Goal: Find specific page/section: Find specific page/section

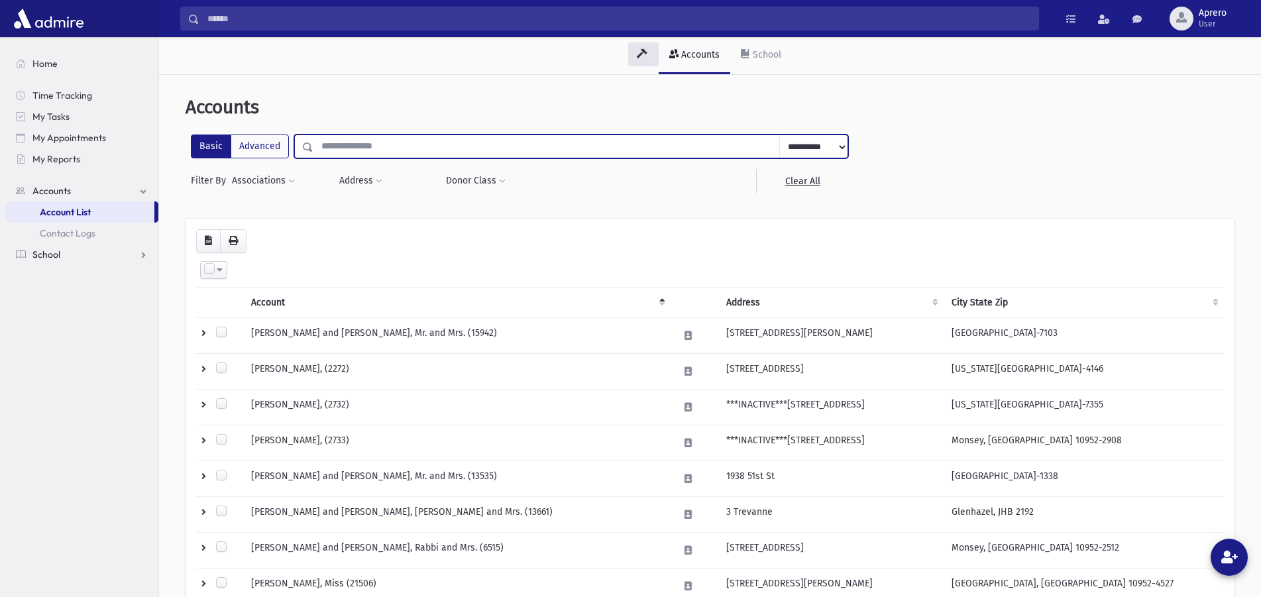
click at [100, 251] on link "School" at bounding box center [81, 254] width 153 height 21
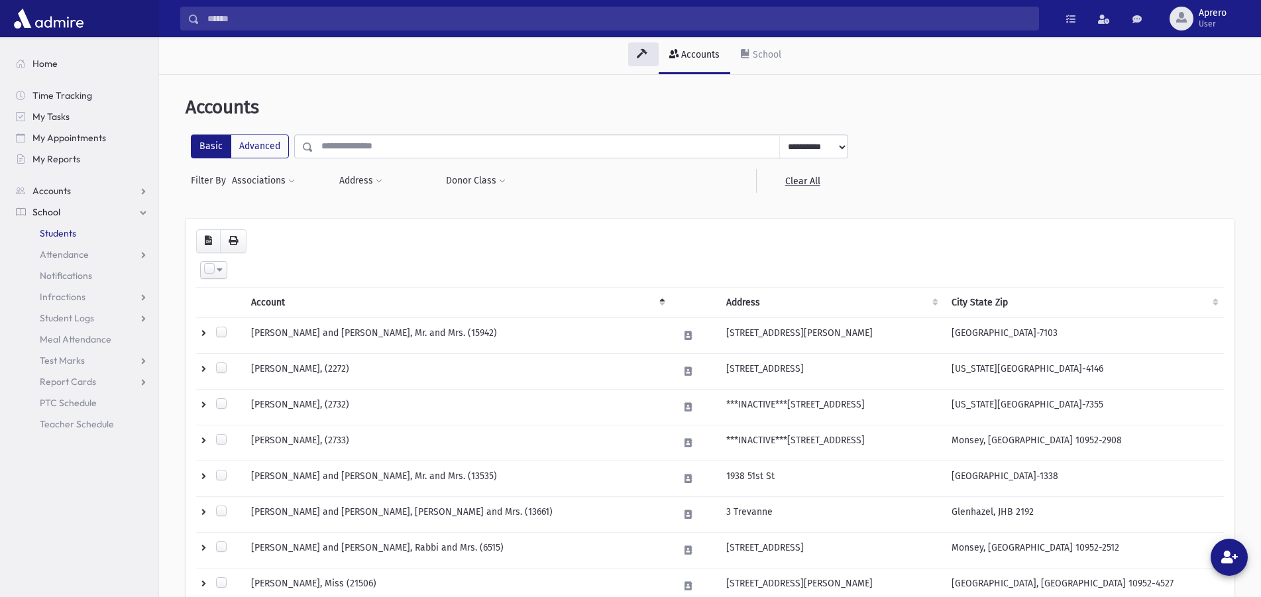
click at [66, 237] on span "Students" at bounding box center [58, 233] width 36 height 12
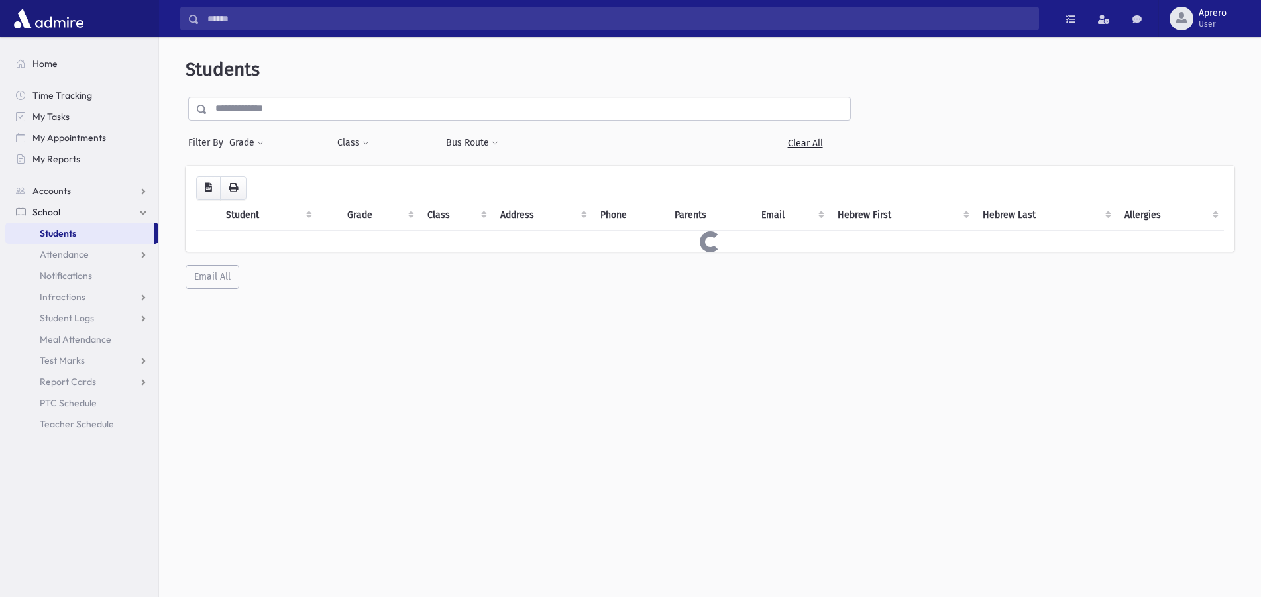
click at [297, 109] on input "text" at bounding box center [528, 109] width 643 height 24
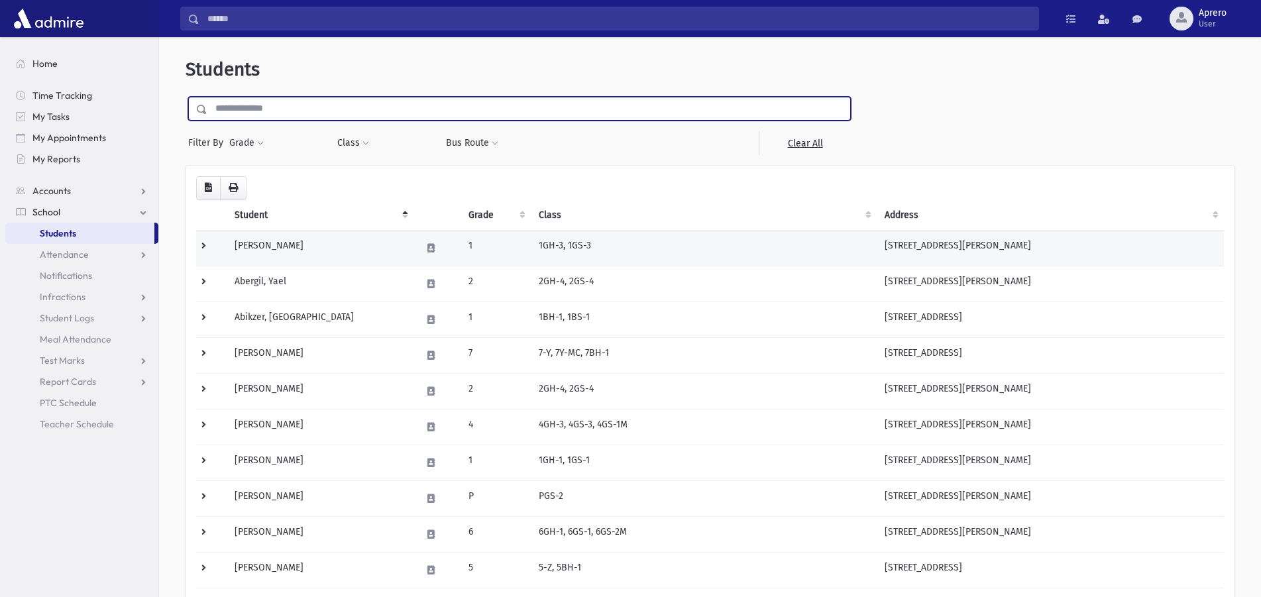
click at [264, 243] on td "[PERSON_NAME]" at bounding box center [320, 248] width 186 height 36
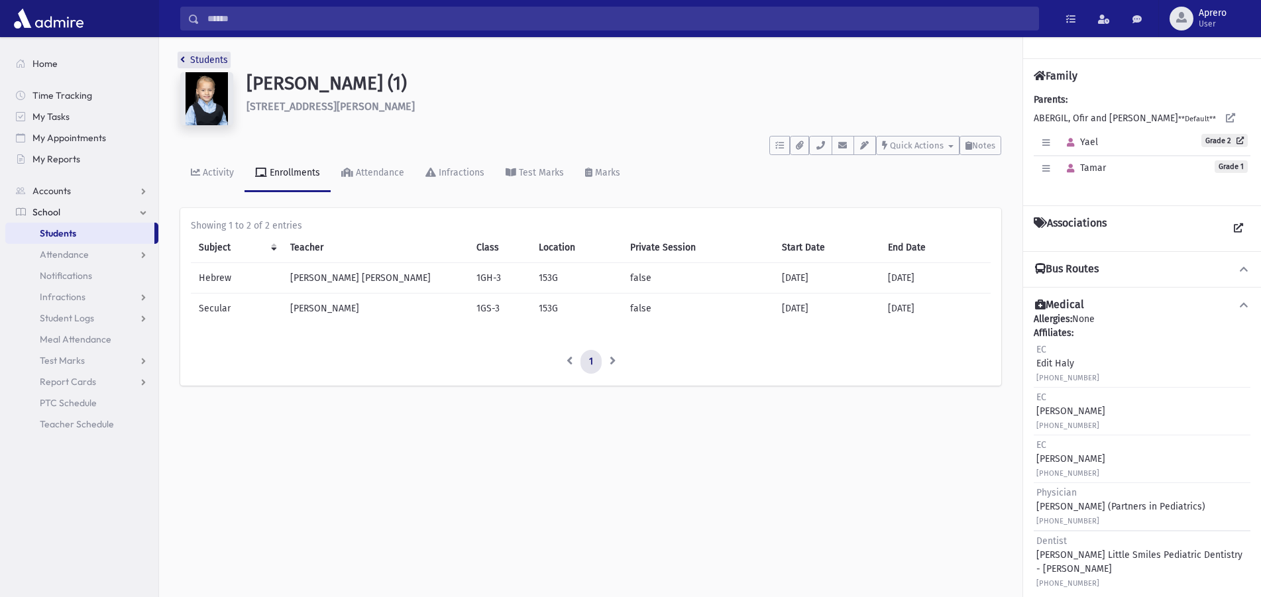
click at [225, 62] on link "Students" at bounding box center [204, 59] width 48 height 11
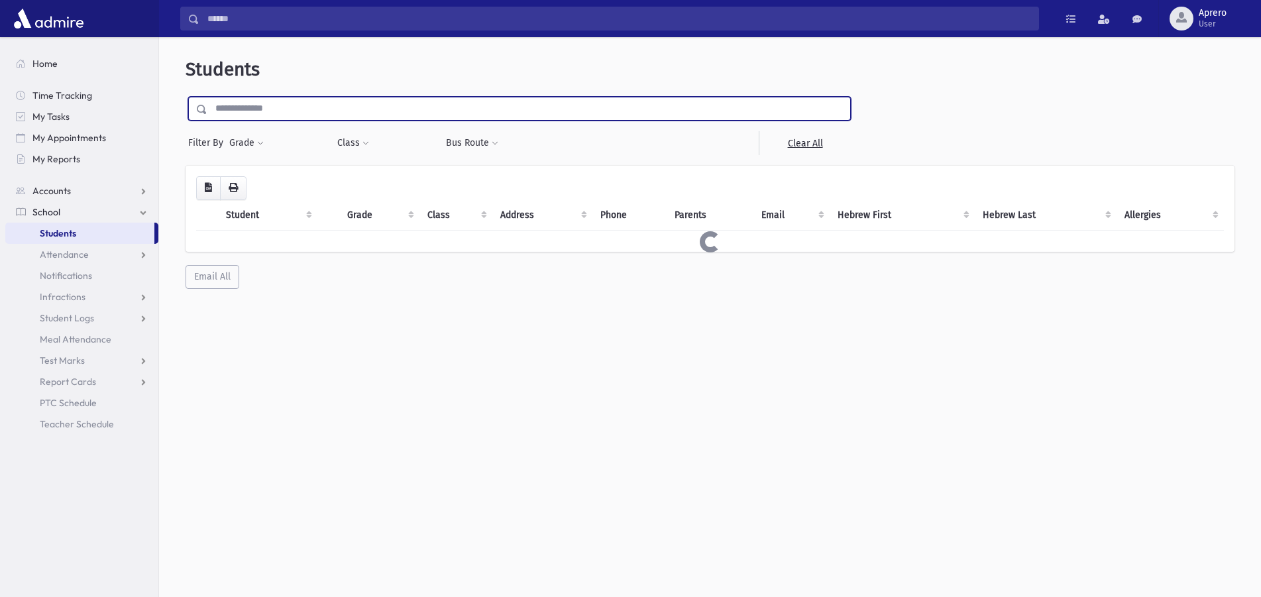
click at [305, 117] on input "text" at bounding box center [528, 109] width 643 height 24
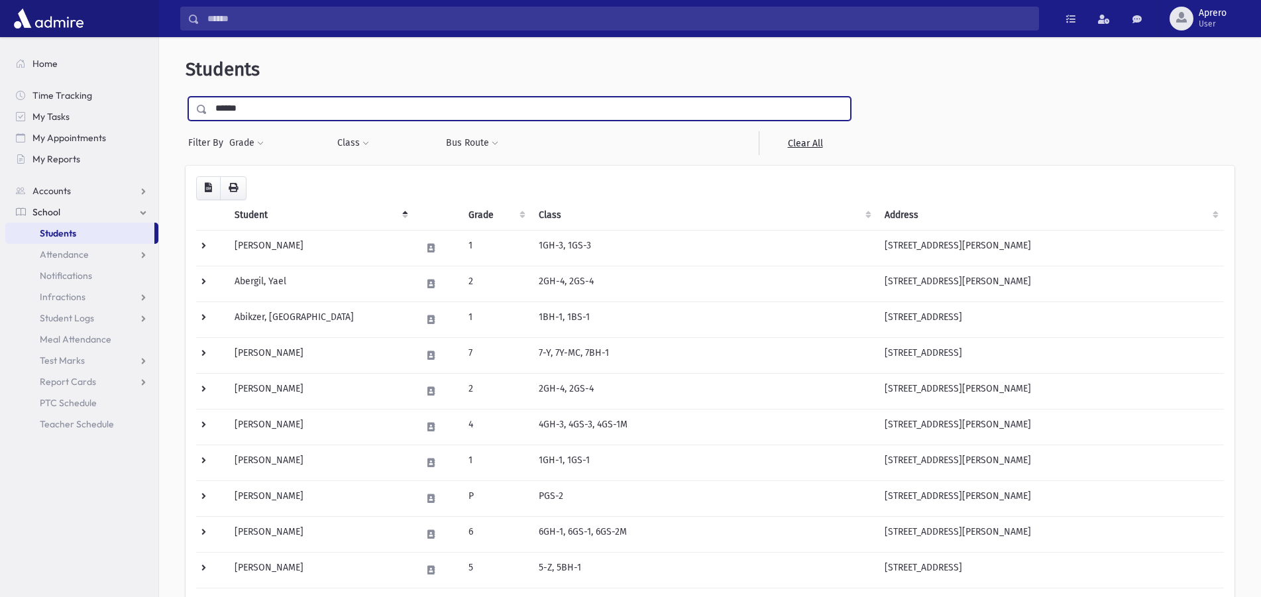
type input "******"
click at [186, 97] on input "submit" at bounding box center [204, 106] width 37 height 18
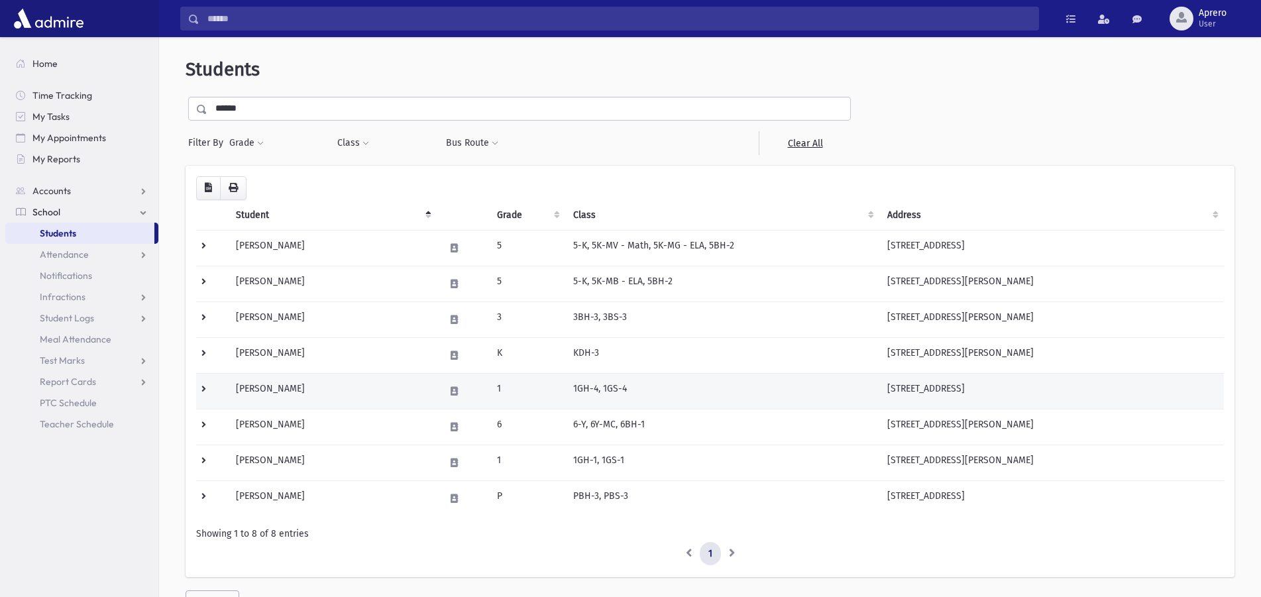
click at [343, 393] on td "Zucker, Rochel" at bounding box center [332, 391] width 209 height 36
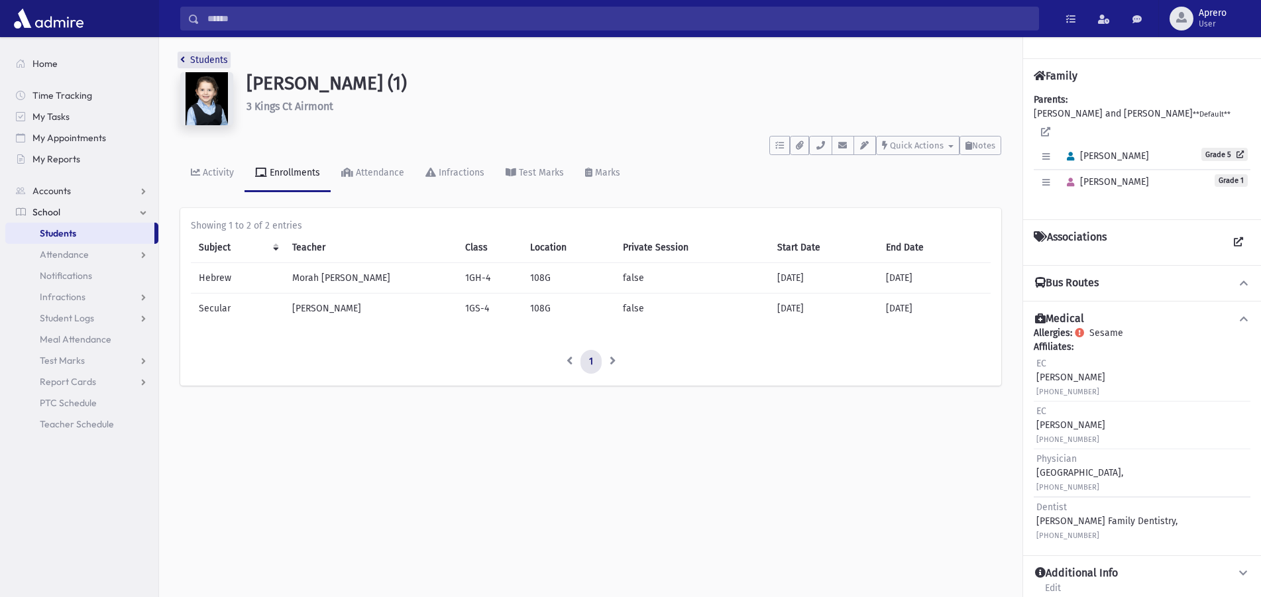
click at [214, 60] on link "Students" at bounding box center [204, 59] width 48 height 11
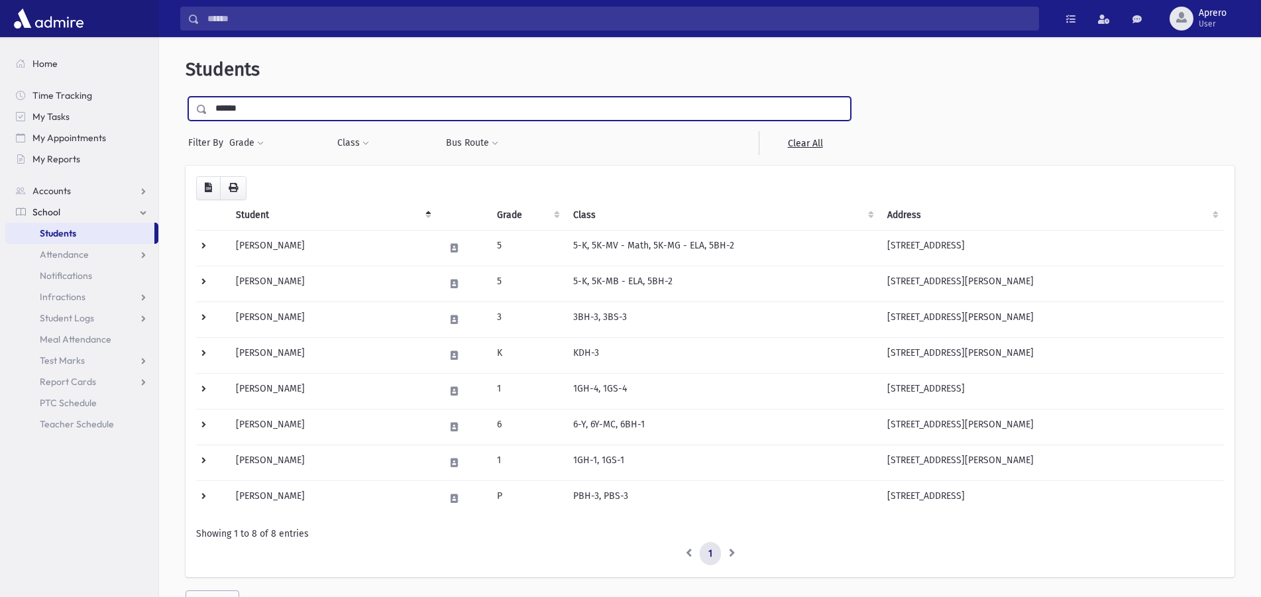
drag, startPoint x: 301, startPoint y: 112, endPoint x: 116, endPoint y: 105, distance: 185.1
click at [207, 105] on input "******" at bounding box center [528, 109] width 643 height 24
type input "*****"
click at [186, 97] on input "submit" at bounding box center [204, 106] width 37 height 18
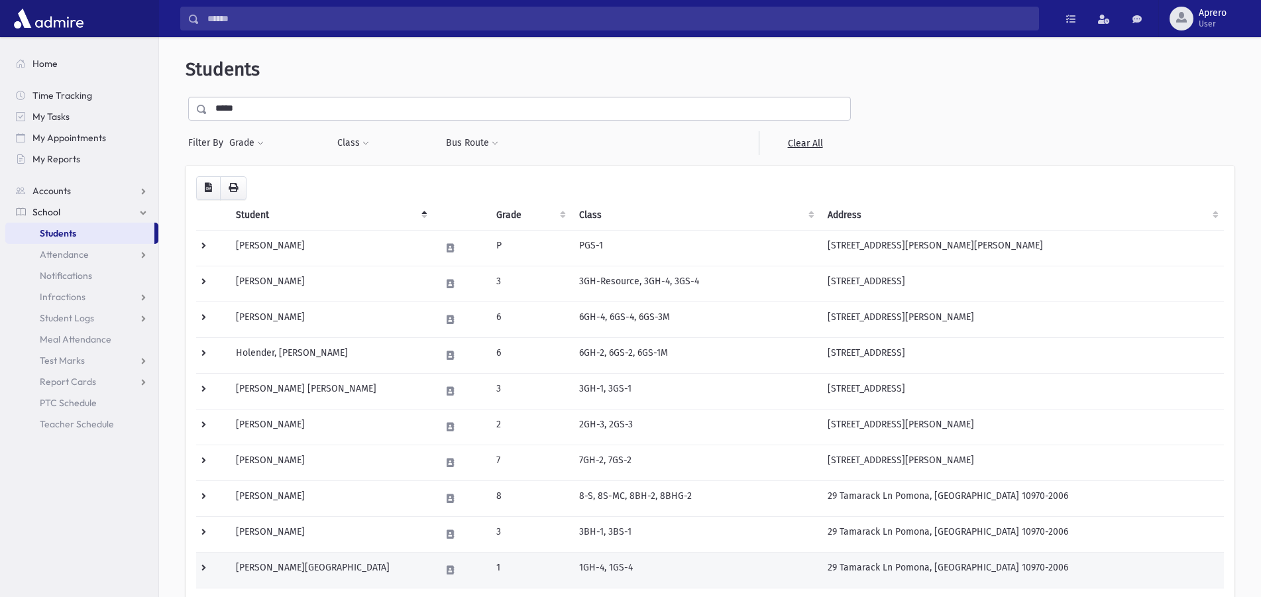
click at [316, 580] on td "[PERSON_NAME][GEOGRAPHIC_DATA]" at bounding box center [330, 570] width 205 height 36
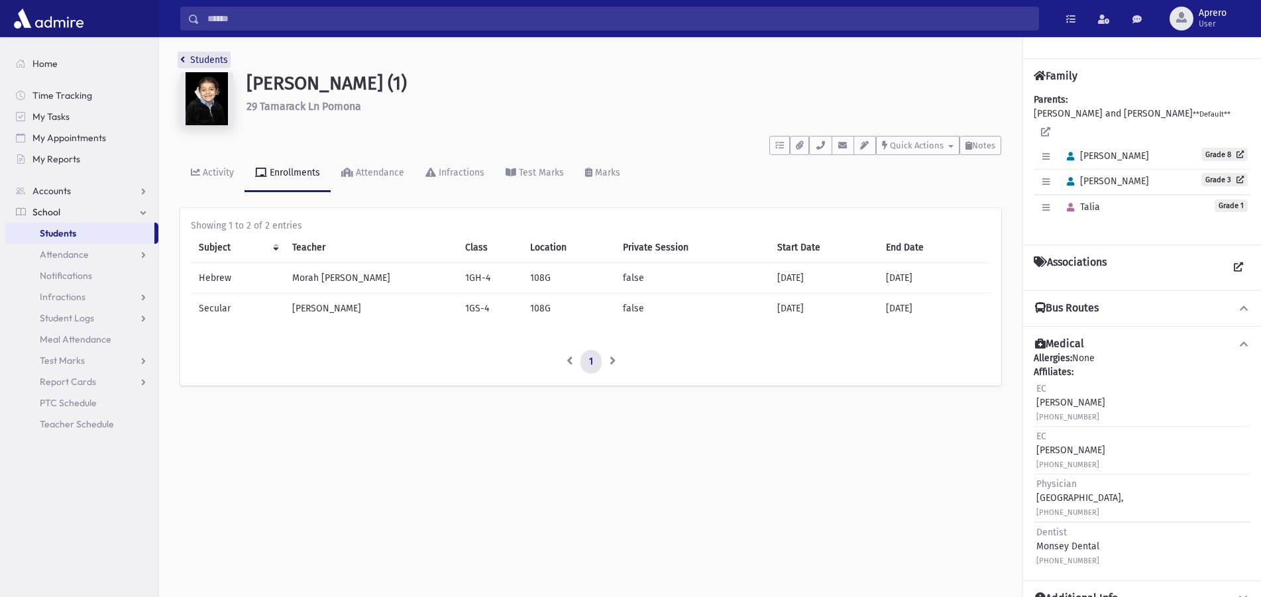
click at [210, 60] on link "Students" at bounding box center [204, 59] width 48 height 11
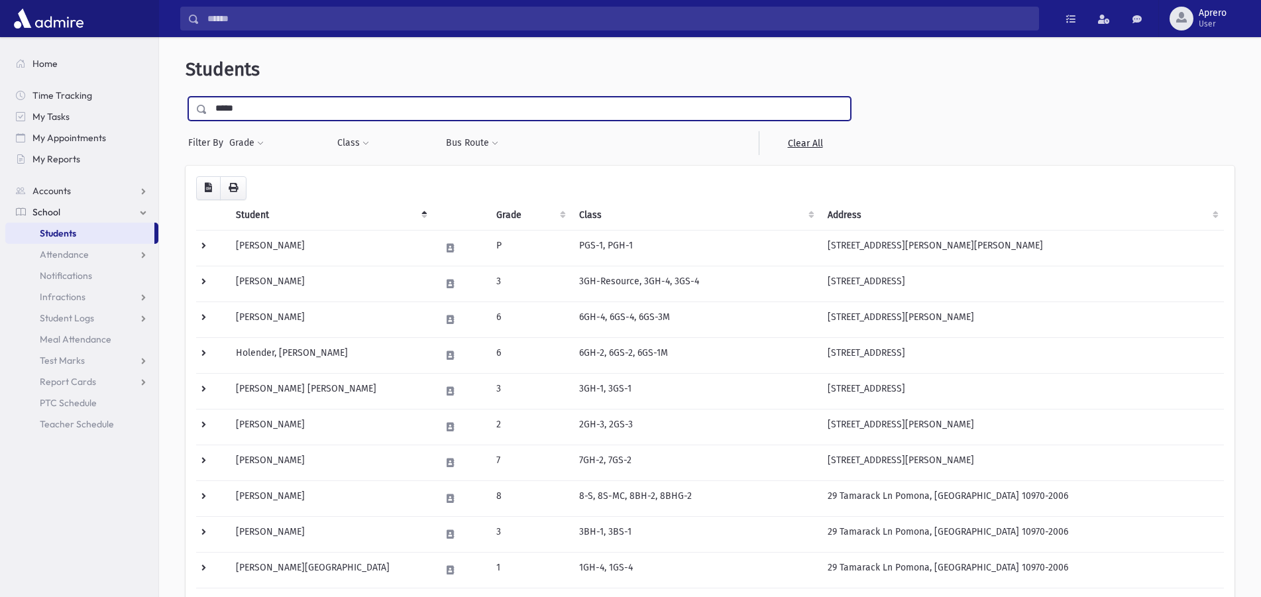
drag, startPoint x: 0, startPoint y: 0, endPoint x: 148, endPoint y: 85, distance: 171.0
click at [207, 97] on input "*****" at bounding box center [528, 109] width 643 height 24
type input "******"
click at [186, 97] on input "submit" at bounding box center [204, 106] width 37 height 18
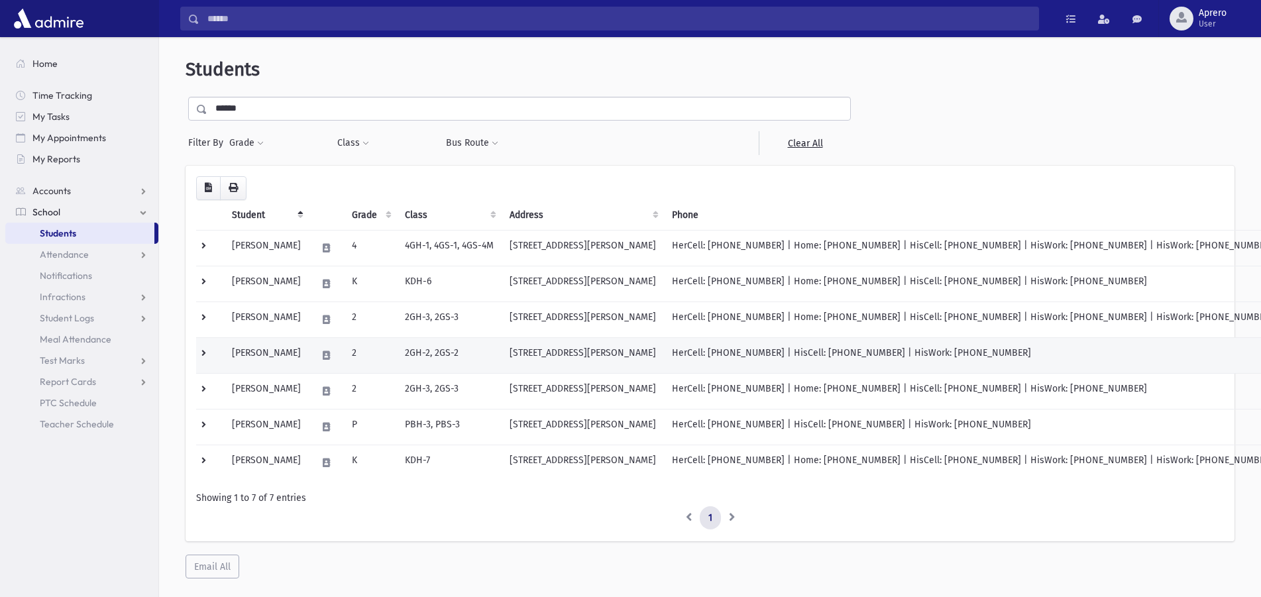
click at [282, 357] on td "[PERSON_NAME]" at bounding box center [266, 355] width 85 height 36
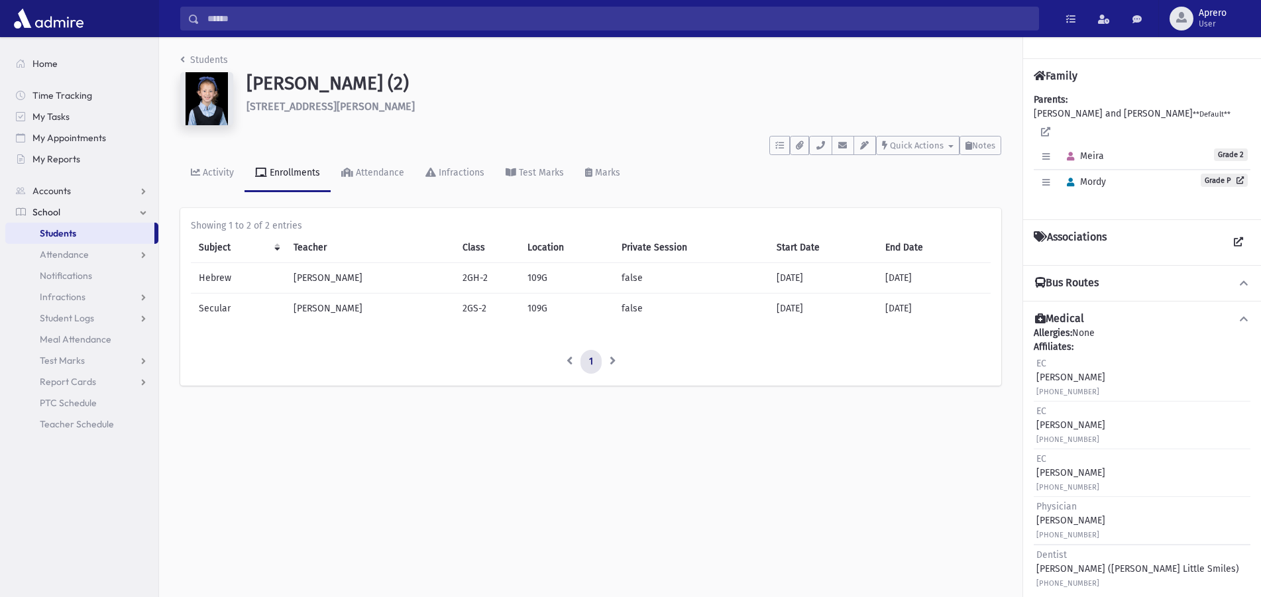
click at [1238, 278] on icon at bounding box center [1244, 282] width 12 height 9
click at [300, 104] on h6 "7 Bush Ct New City" at bounding box center [624, 106] width 755 height 13
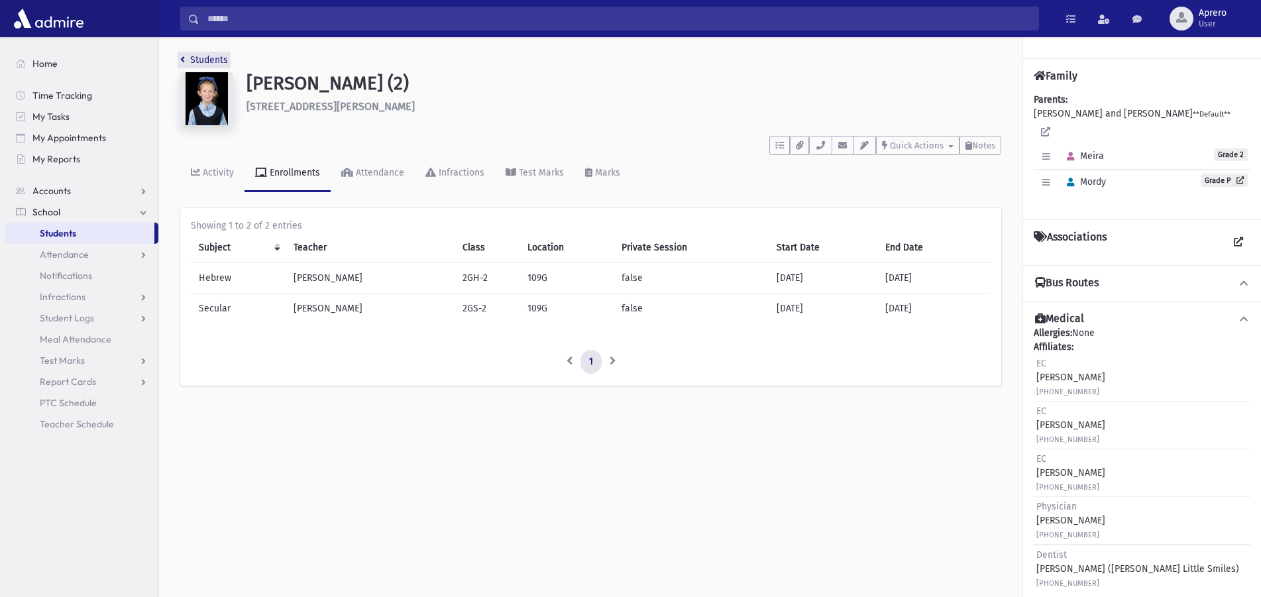
click at [204, 55] on link "Students" at bounding box center [204, 59] width 48 height 11
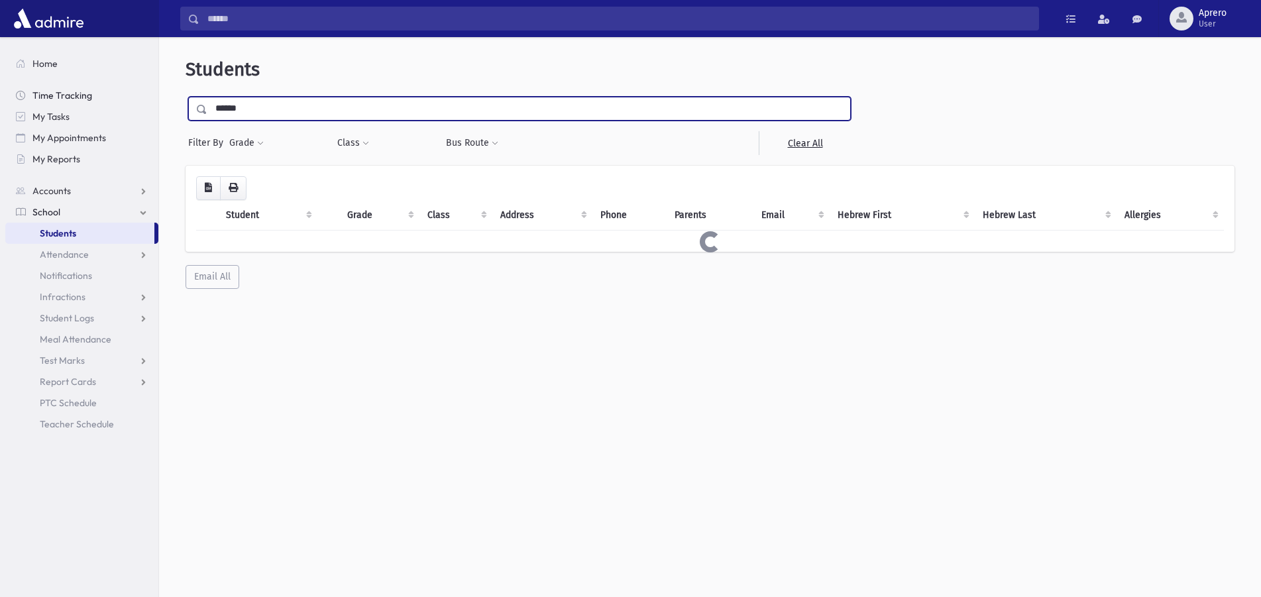
drag, startPoint x: 286, startPoint y: 102, endPoint x: 109, endPoint y: 90, distance: 176.7
click at [207, 97] on input "******" at bounding box center [528, 109] width 643 height 24
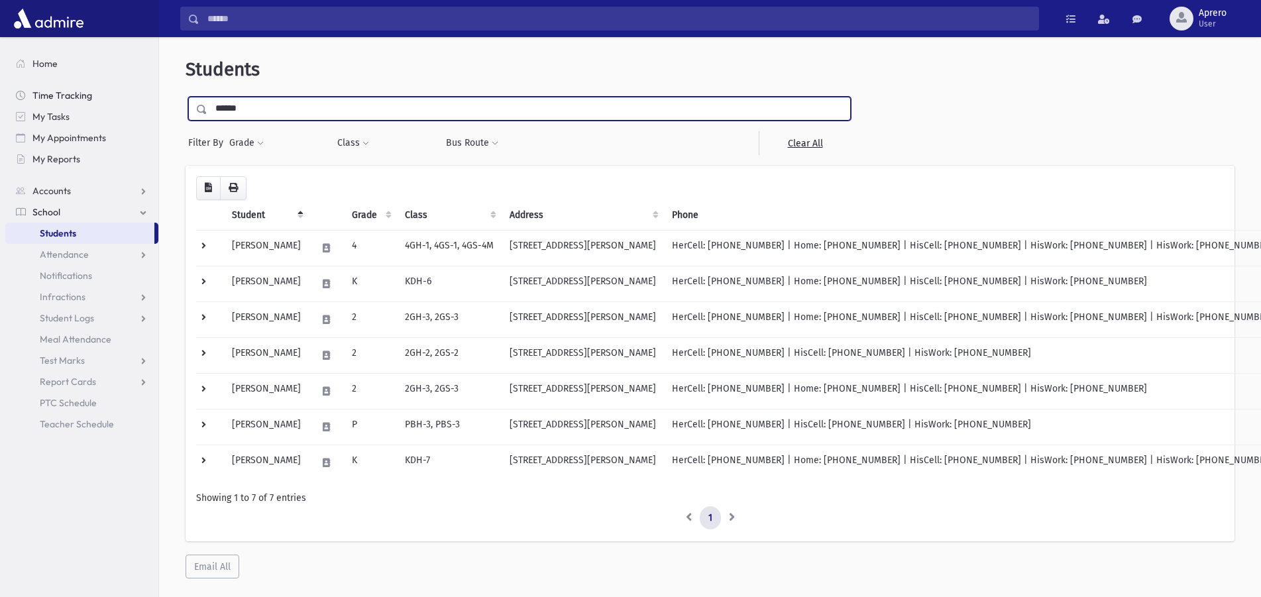
type input "******"
click at [186, 97] on input "submit" at bounding box center [204, 106] width 37 height 18
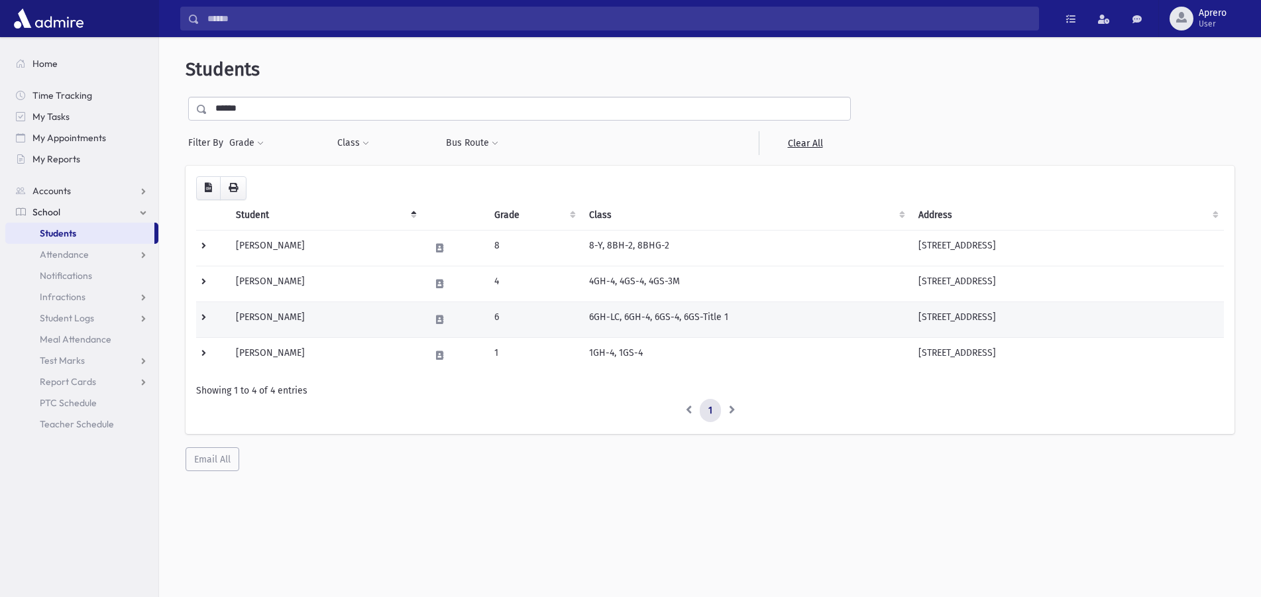
click at [306, 319] on td "Gottesman, Yaffa" at bounding box center [325, 320] width 194 height 36
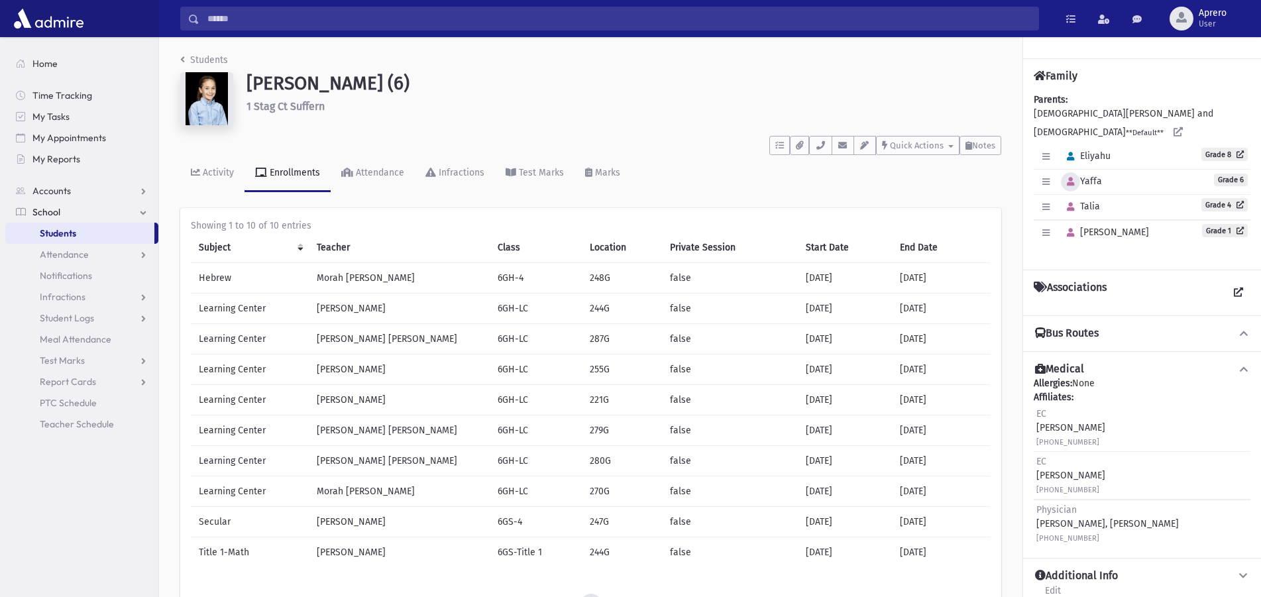
click at [1068, 178] on icon "button" at bounding box center [1070, 182] width 7 height 9
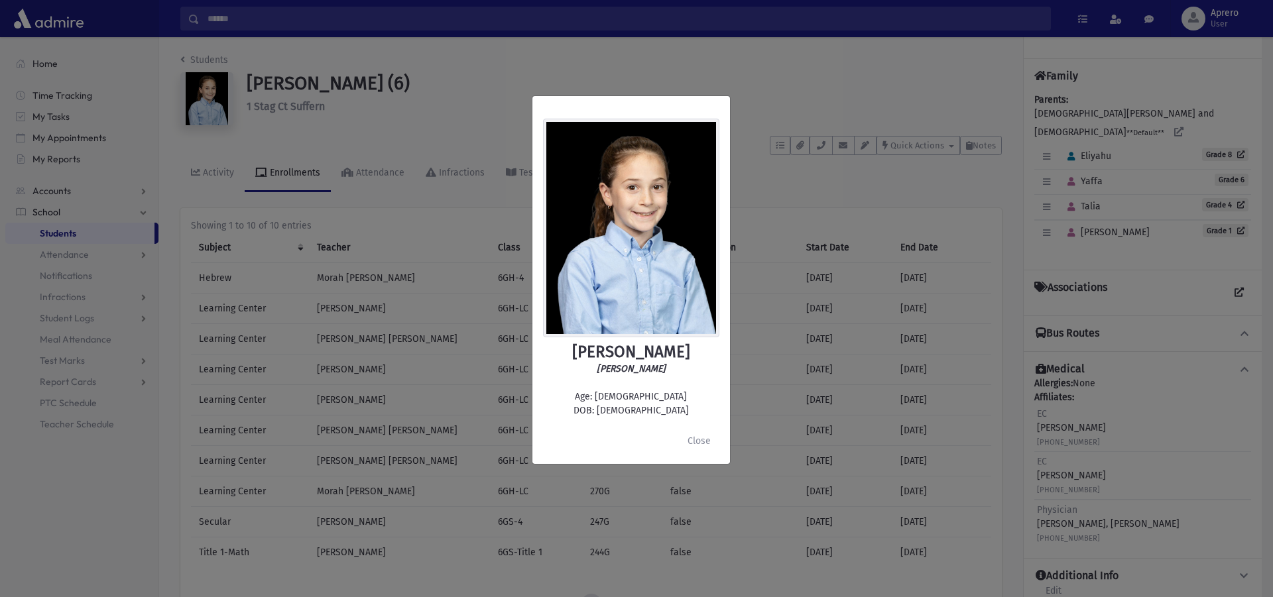
click at [610, 66] on div "[PERSON_NAME] [PERSON_NAME] Age: [DEMOGRAPHIC_DATA] DOB: [DEMOGRAPHIC_DATA] Clo…" at bounding box center [636, 298] width 1273 height 597
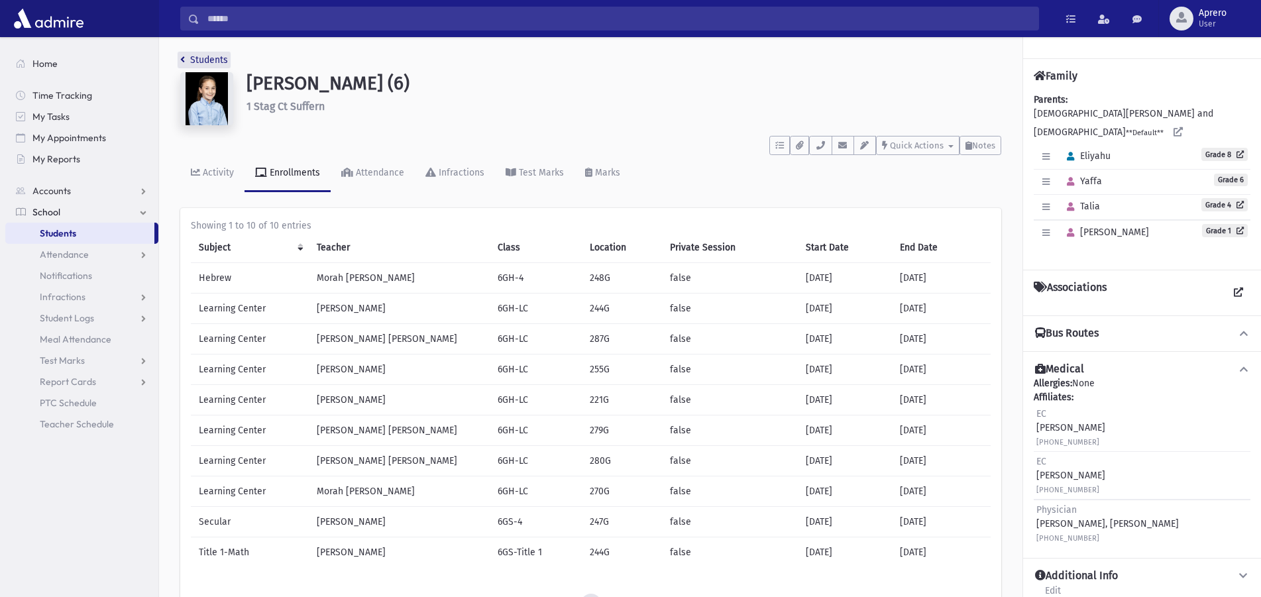
click at [215, 55] on link "Students" at bounding box center [204, 59] width 48 height 11
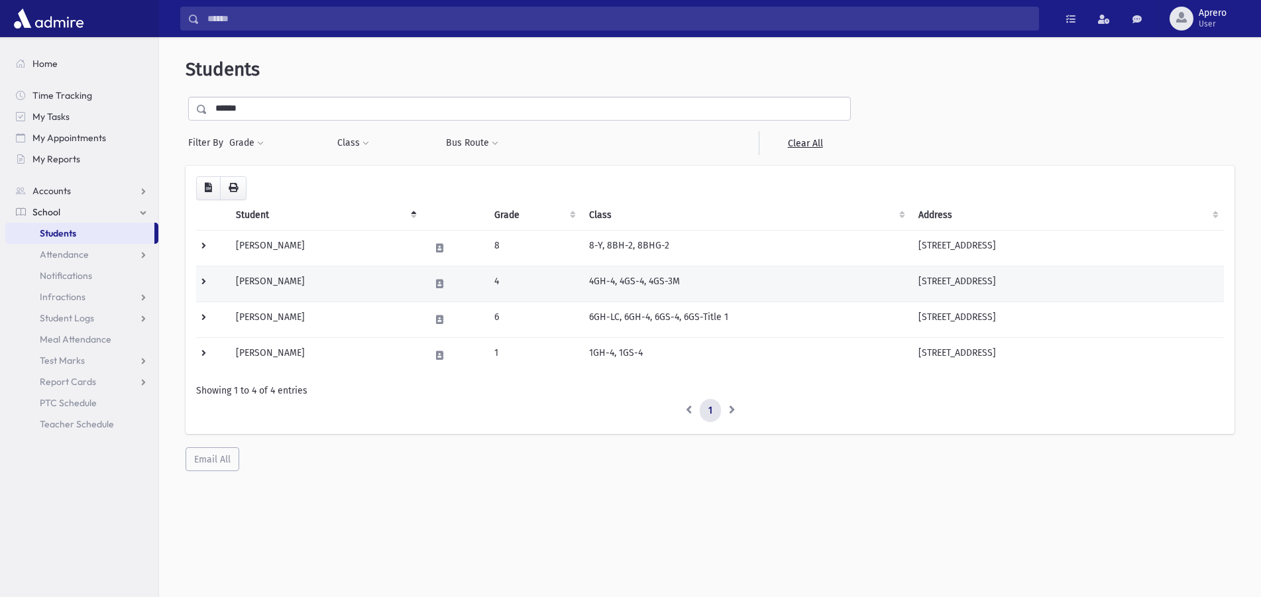
click at [287, 284] on td "Gottesman, Talia" at bounding box center [325, 284] width 194 height 36
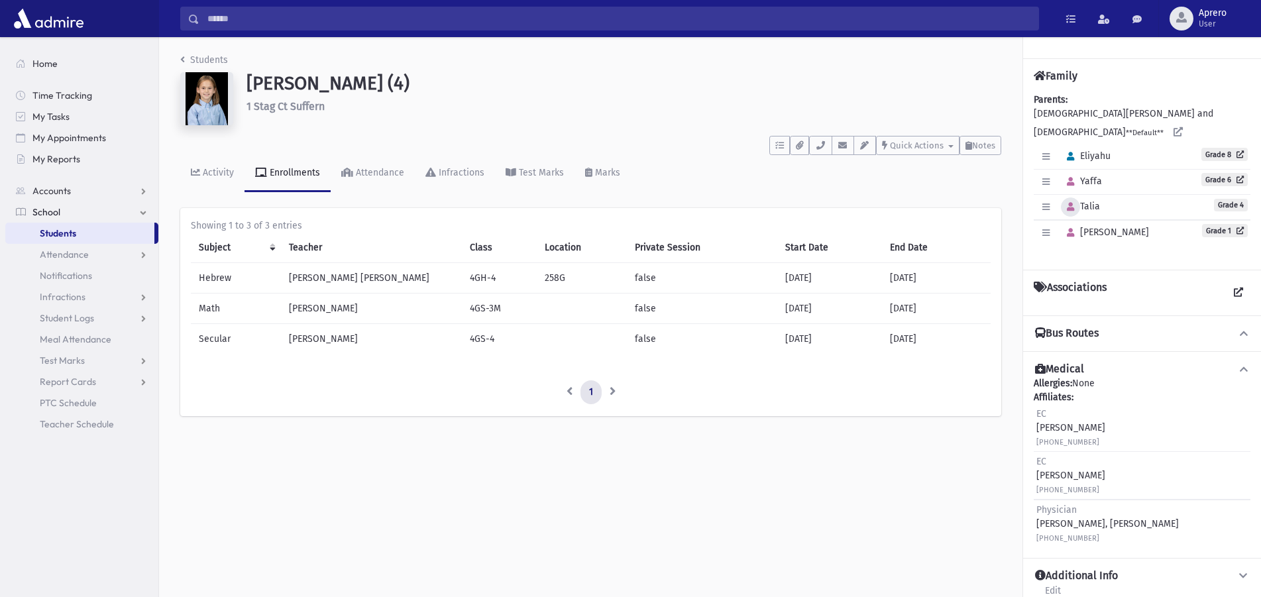
click at [1069, 198] on button "button" at bounding box center [1070, 207] width 19 height 19
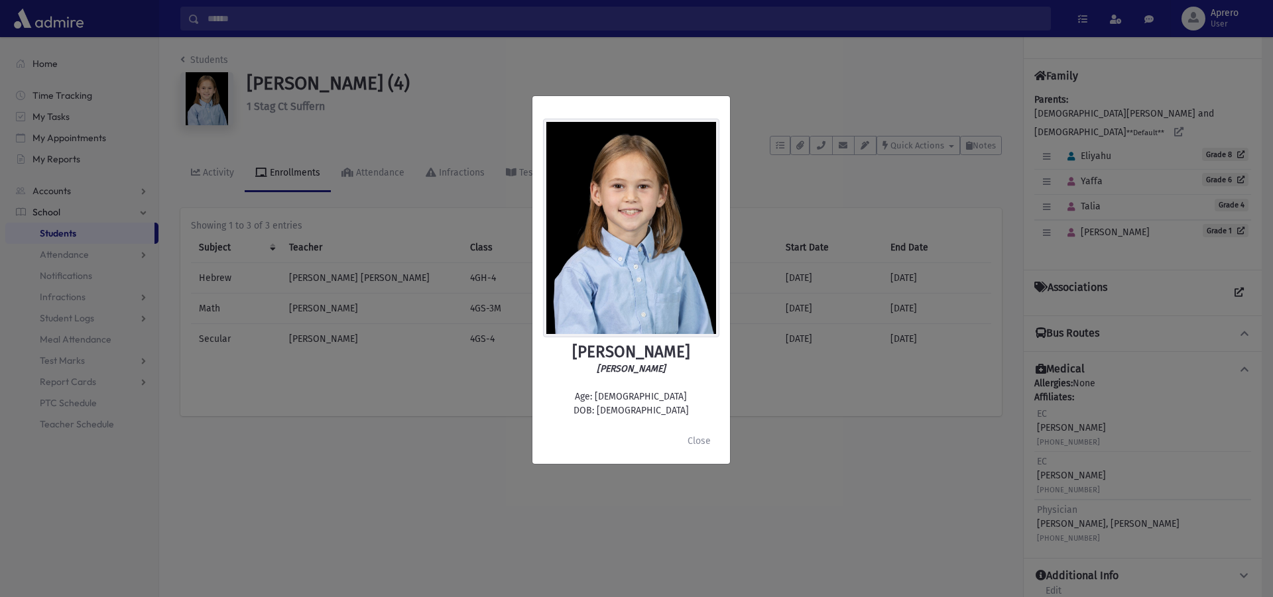
click at [1070, 222] on div "Talia Gottesman טליה גוטסמן Age: 8 DOB: 9/29/2016 Close" at bounding box center [636, 298] width 1273 height 597
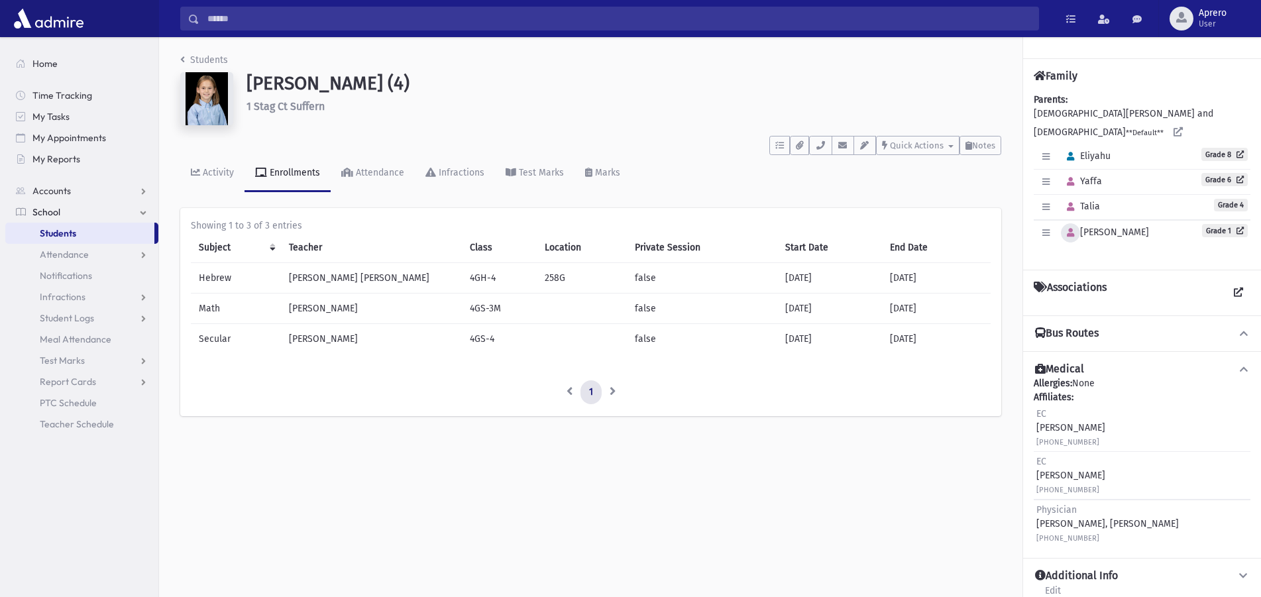
click at [1070, 229] on icon "button" at bounding box center [1070, 233] width 7 height 9
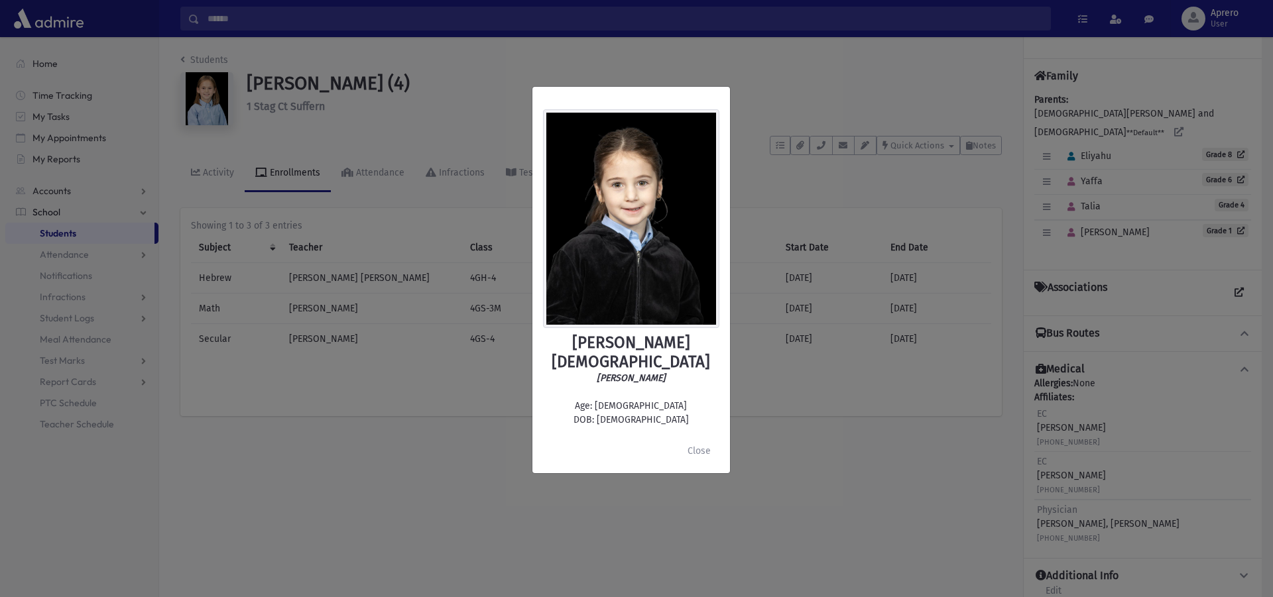
click at [1067, 200] on div "Zipora Gottesman ציפורה גוטסמן Age: 6 DOB: 7/15/2019 Close" at bounding box center [636, 298] width 1273 height 597
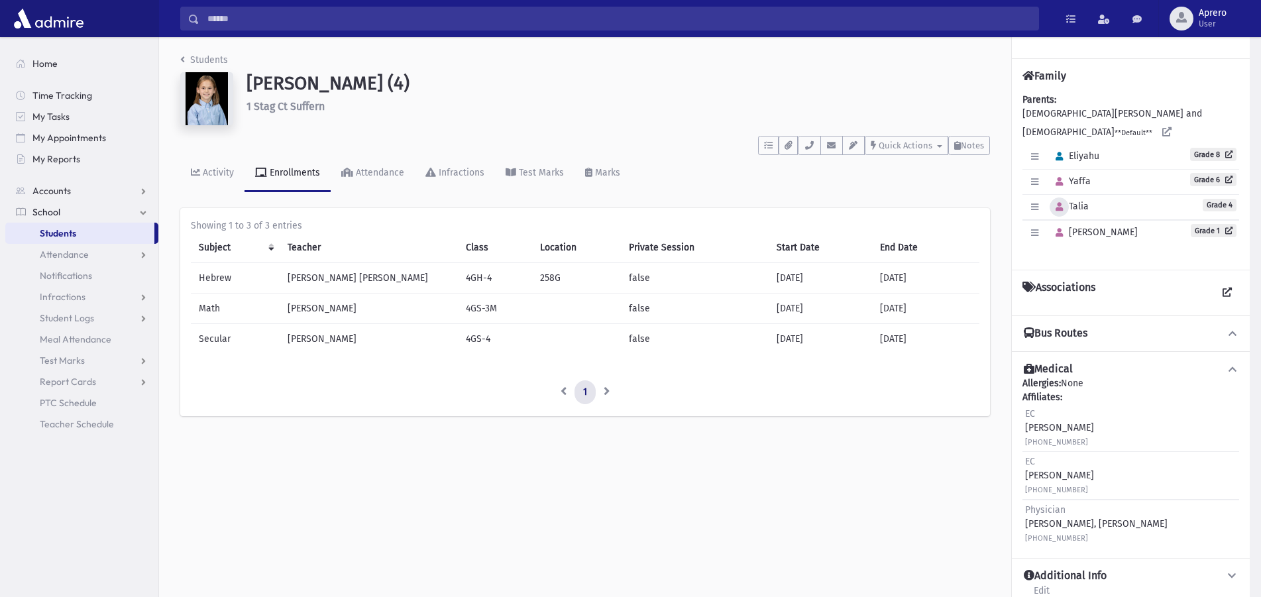
click at [1063, 203] on icon "button" at bounding box center [1059, 207] width 7 height 9
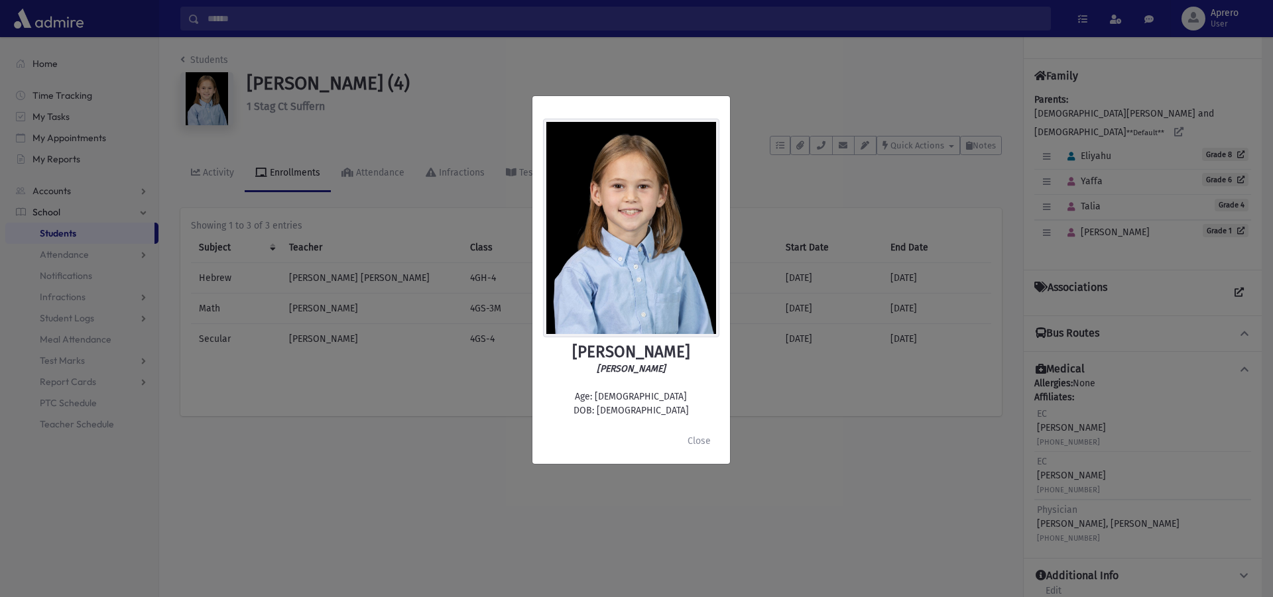
click at [1072, 176] on div "Talia Gottesman טליה גוטסמן Age: 8 DOB: 9/29/2016 Close" at bounding box center [636, 298] width 1273 height 597
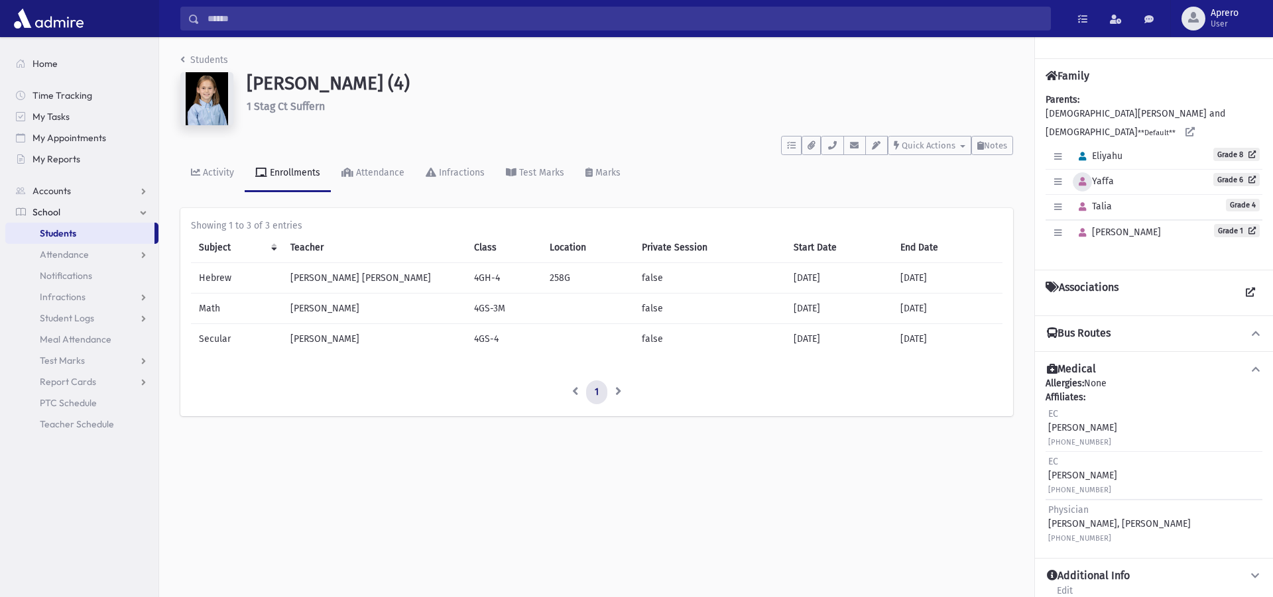
click at [1078, 178] on icon "button" at bounding box center [1081, 182] width 7 height 9
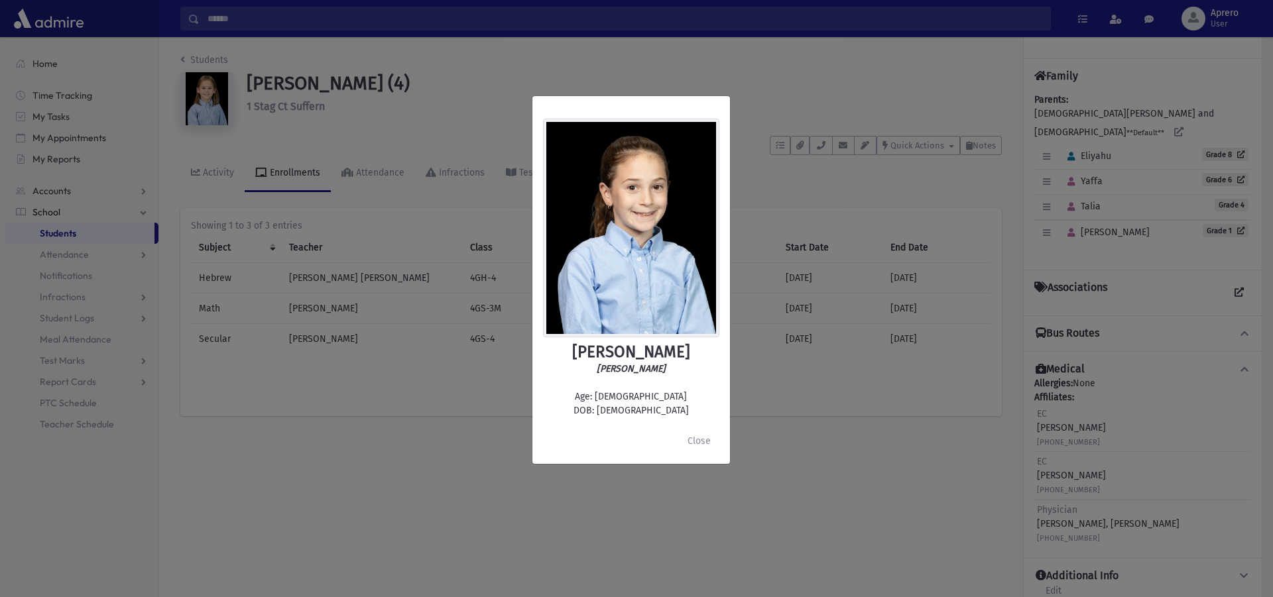
click at [1073, 146] on div "Yaffa Gottesman יפה מלכה גוטסמן Age: 10 DOB: 11/13/2014 Close" at bounding box center [636, 298] width 1273 height 597
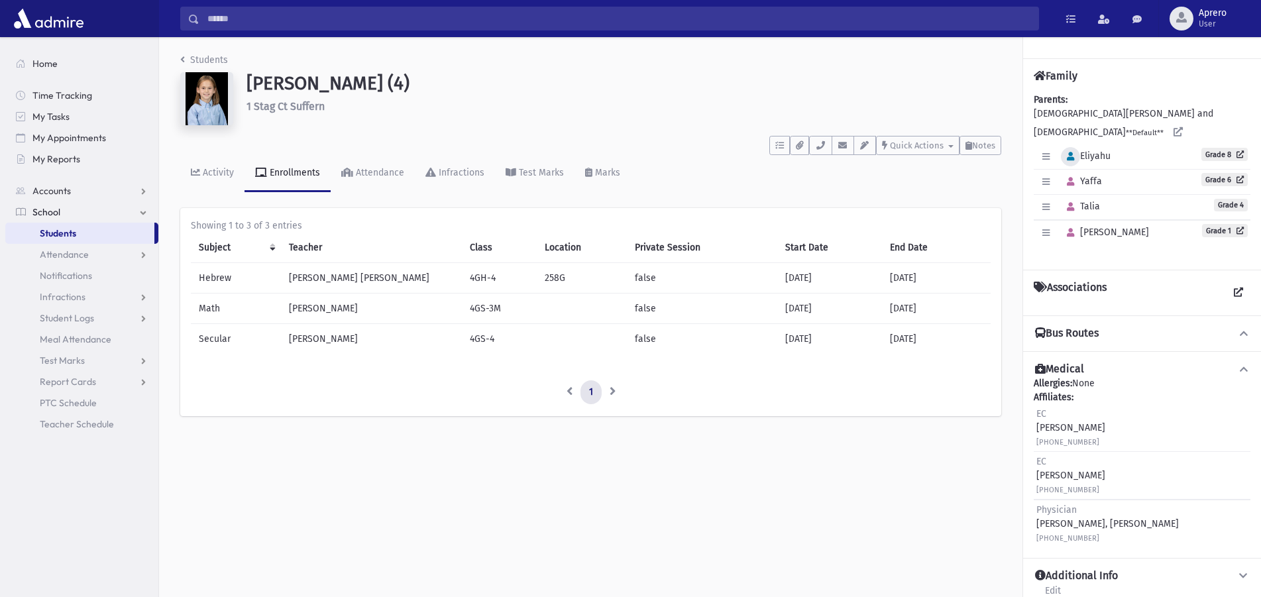
click at [1073, 152] on icon "button" at bounding box center [1070, 156] width 7 height 9
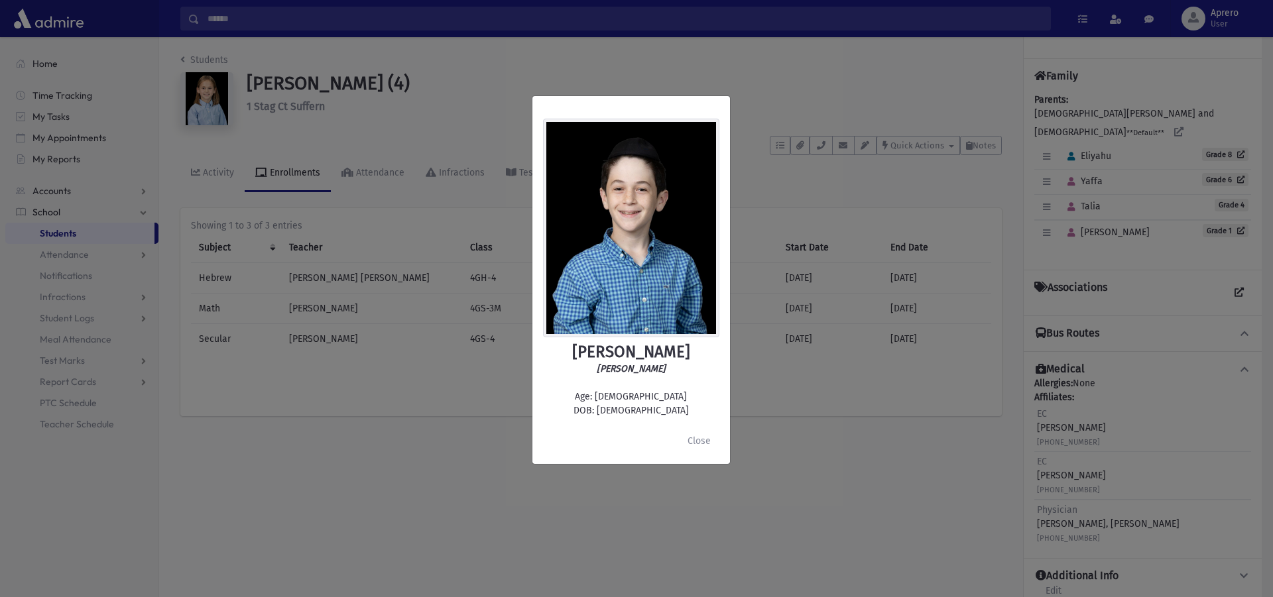
click at [223, 65] on div "Eliyahu Gottesman אליהו גוטסמן Age: 13 DOB: 5/29/2012 Close" at bounding box center [636, 298] width 1273 height 597
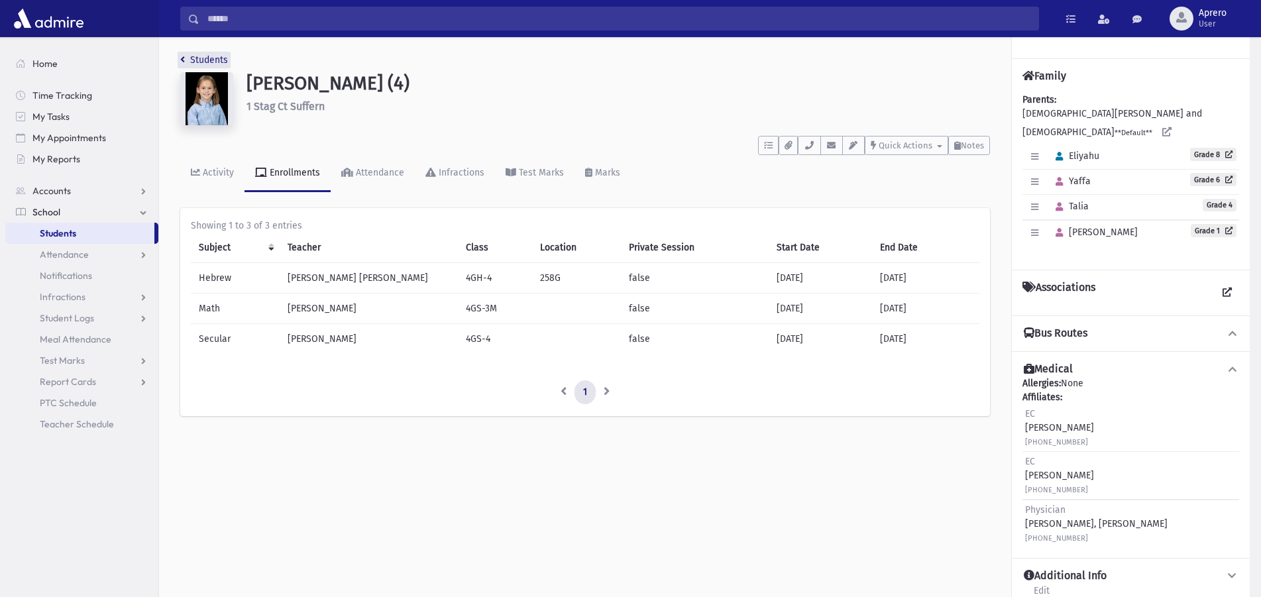
click at [222, 63] on link "Students" at bounding box center [204, 59] width 48 height 11
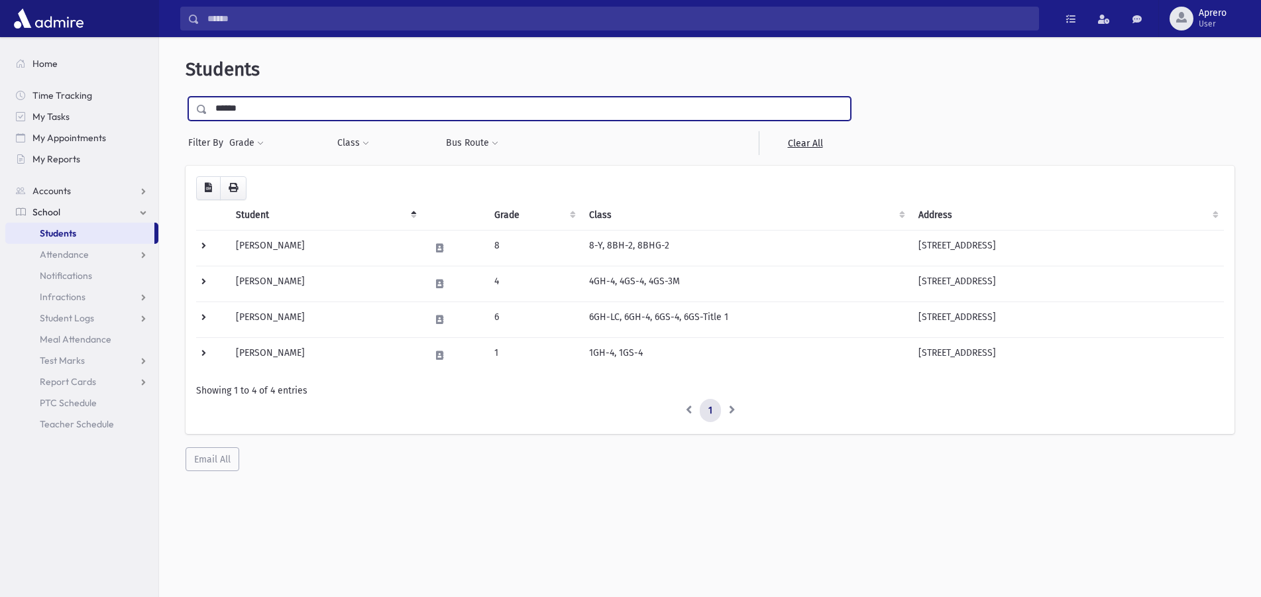
click at [233, 105] on input "******" at bounding box center [528, 109] width 643 height 24
type input "*****"
click at [186, 97] on input "submit" at bounding box center [204, 106] width 37 height 18
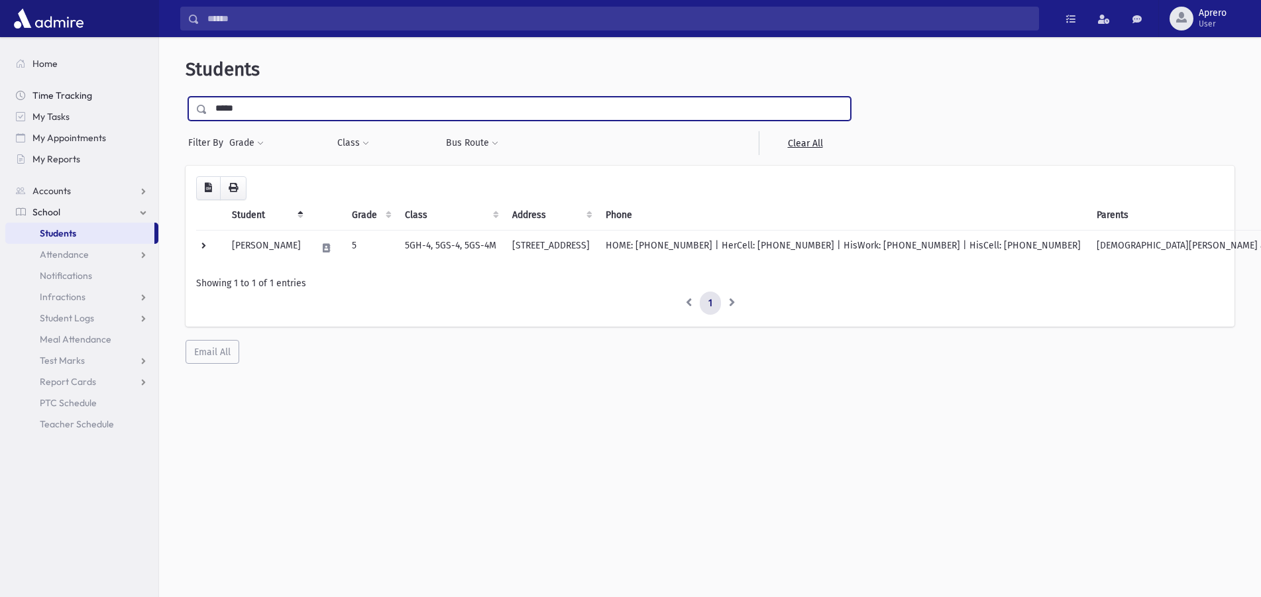
drag, startPoint x: 267, startPoint y: 111, endPoint x: 86, endPoint y: 100, distance: 181.9
click at [207, 99] on input "*****" at bounding box center [528, 109] width 643 height 24
type input "******"
click at [186, 97] on input "submit" at bounding box center [204, 106] width 37 height 18
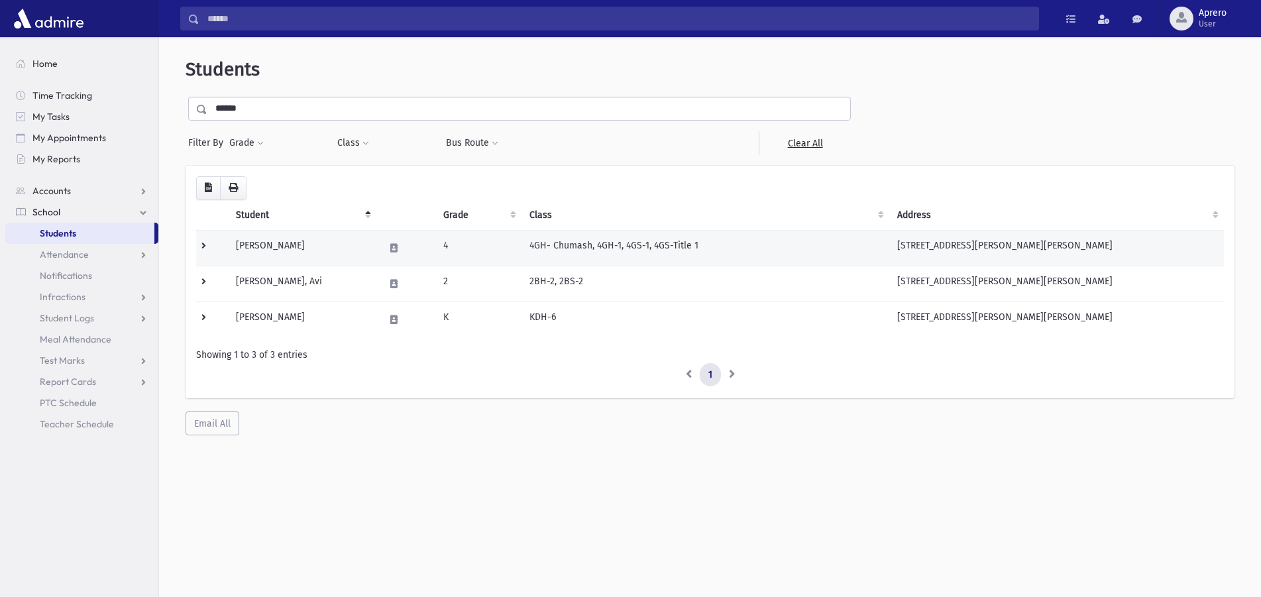
click at [286, 243] on td "Wagner, Ahuva" at bounding box center [302, 248] width 148 height 36
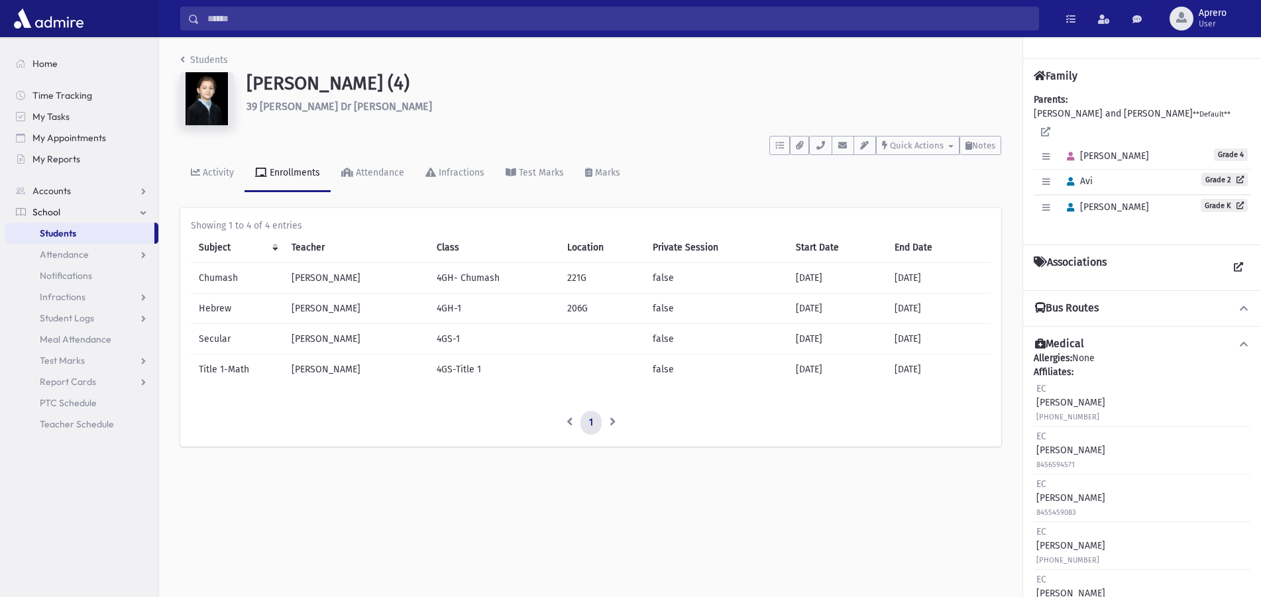
click at [325, 107] on h6 "39 [PERSON_NAME] Dr [PERSON_NAME]" at bounding box center [624, 106] width 755 height 13
click at [325, 107] on h6 "39 Phyllis Dr Pomona" at bounding box center [624, 106] width 755 height 13
click at [207, 66] on li "Students" at bounding box center [204, 60] width 48 height 14
click at [204, 62] on link "Students" at bounding box center [204, 59] width 48 height 11
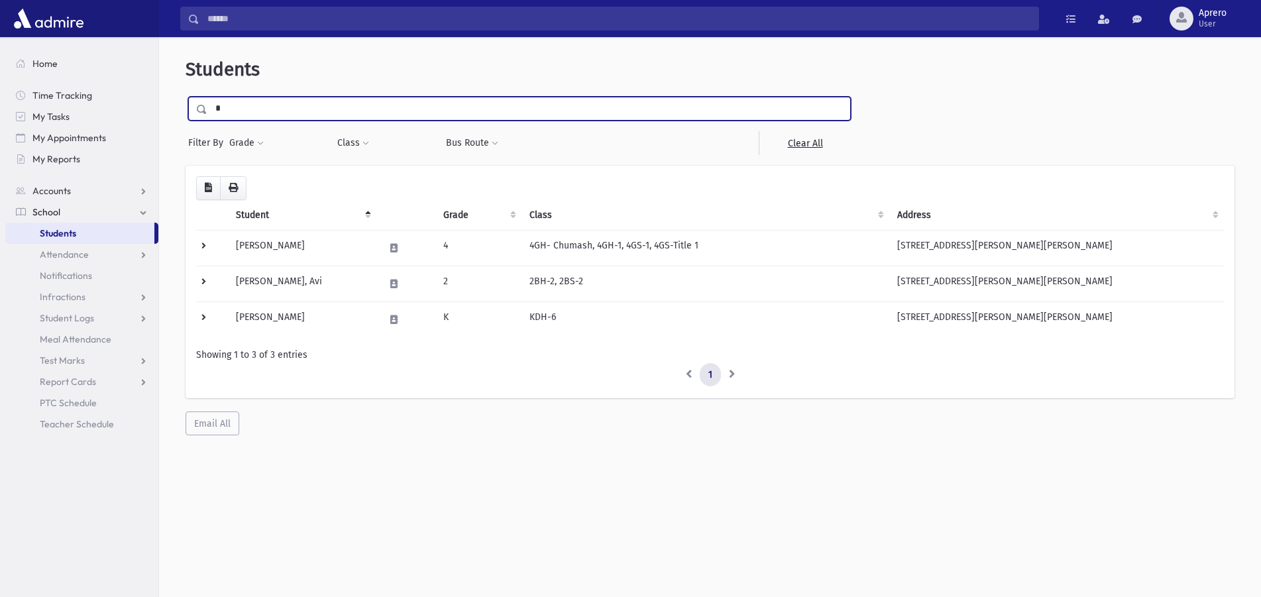
drag, startPoint x: 234, startPoint y: 103, endPoint x: 180, endPoint y: 99, distance: 54.6
click at [207, 99] on input "*" at bounding box center [528, 109] width 643 height 24
type input "*"
type input "****"
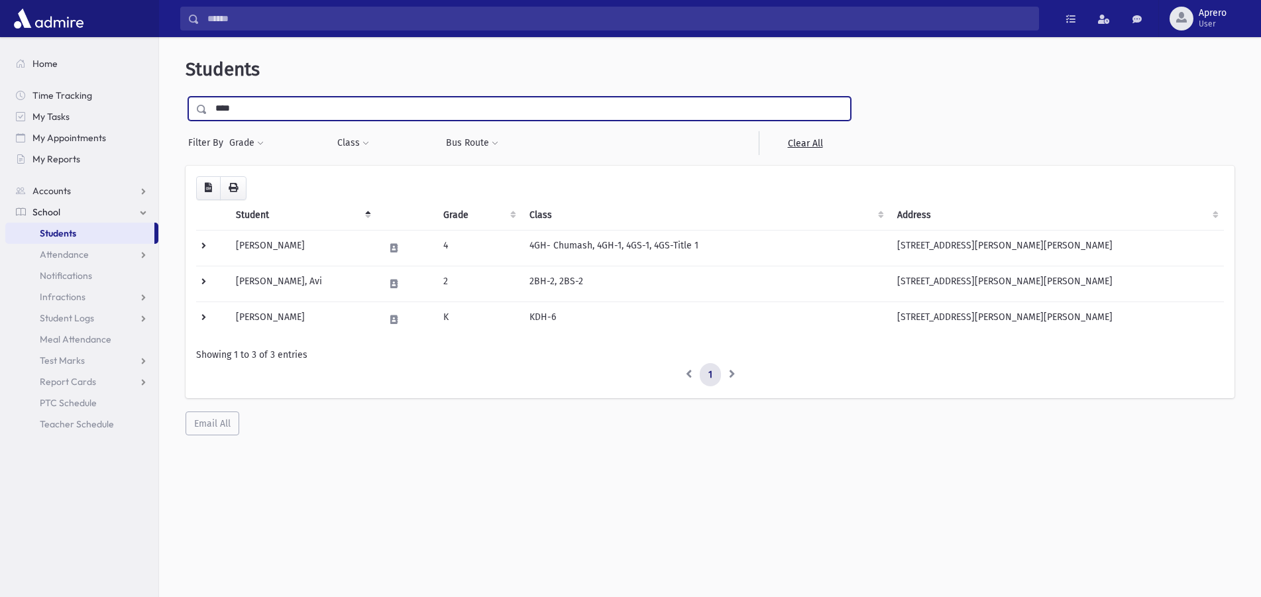
click at [186, 97] on input "submit" at bounding box center [204, 106] width 37 height 18
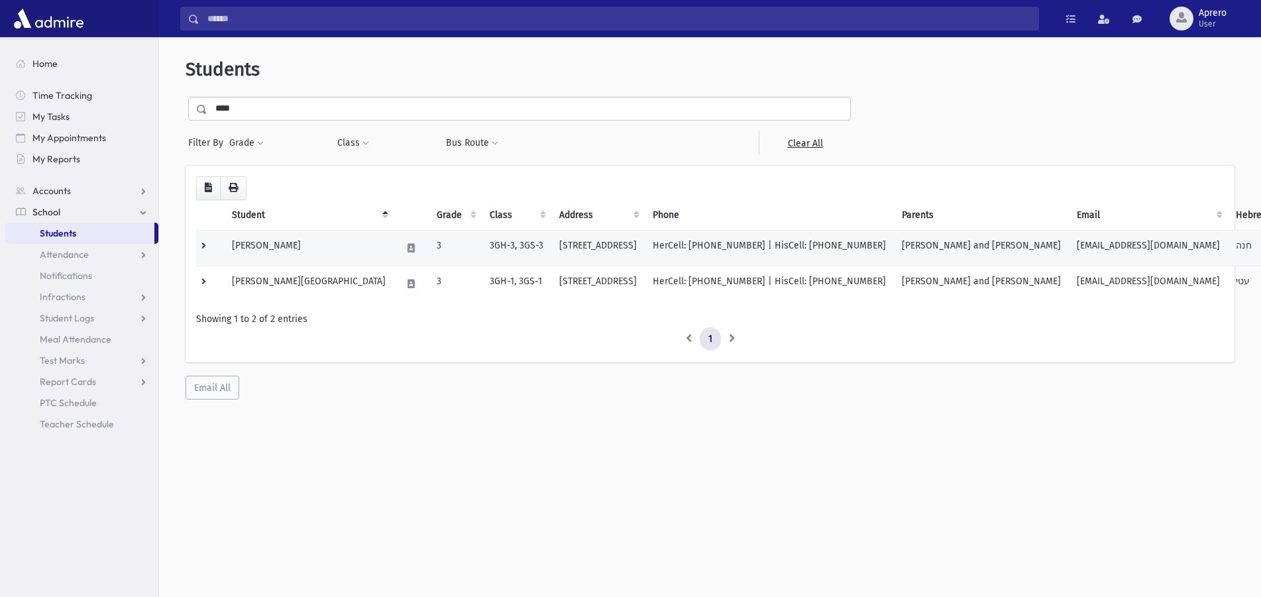
click at [278, 249] on td "Samowitz, Chana" at bounding box center [309, 248] width 170 height 36
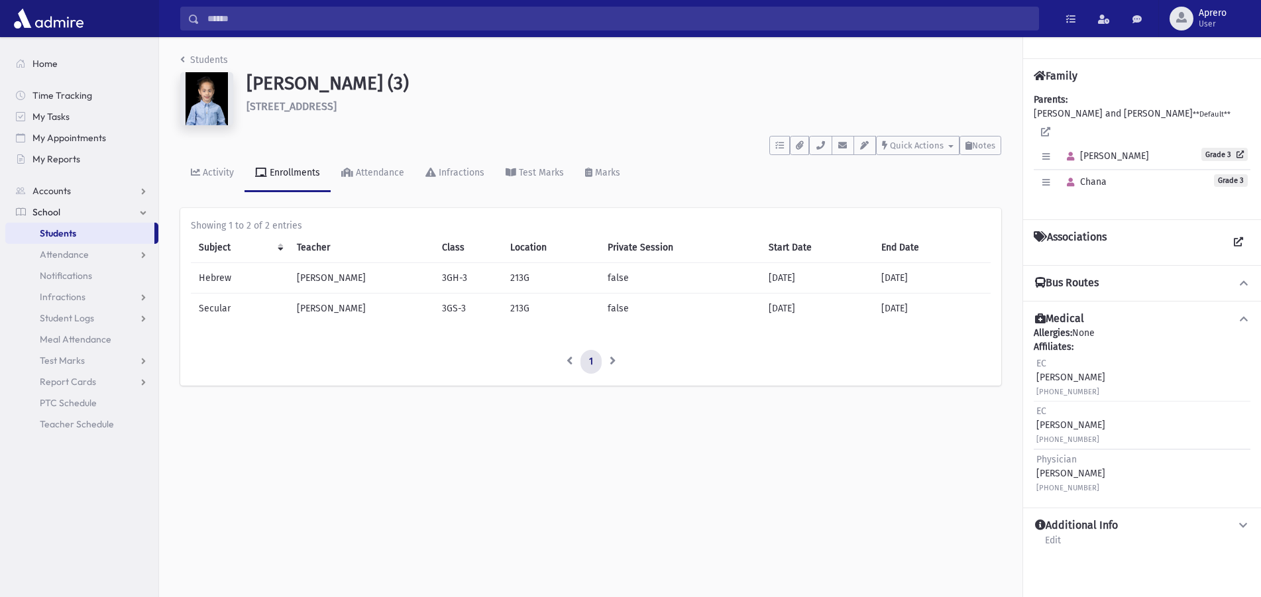
click at [296, 108] on h6 "[STREET_ADDRESS]" at bounding box center [624, 106] width 755 height 13
